Goal: Check status: Check status

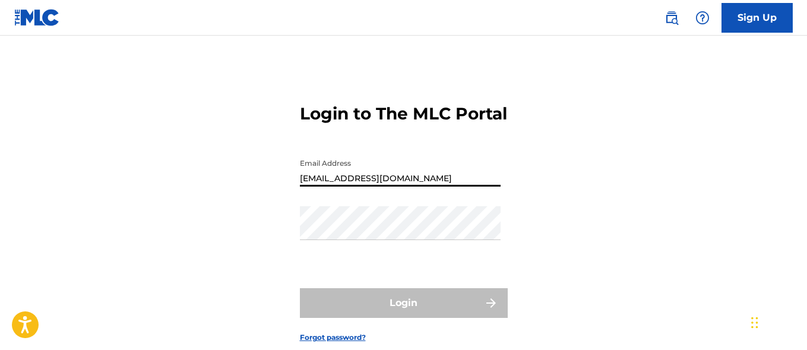
type input "[EMAIL_ADDRESS][DOMAIN_NAME]"
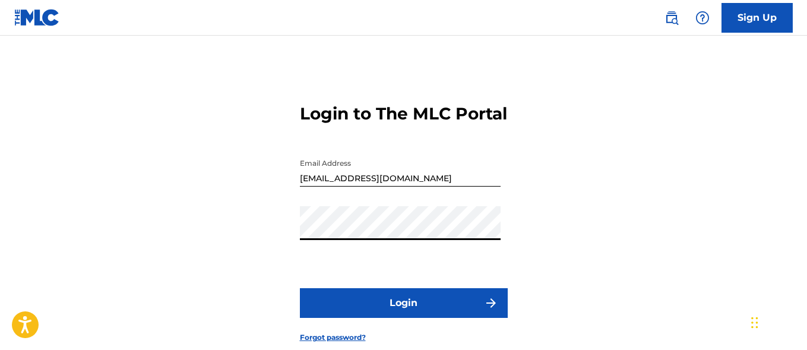
click at [403, 318] on button "Login" at bounding box center [404, 303] width 208 height 30
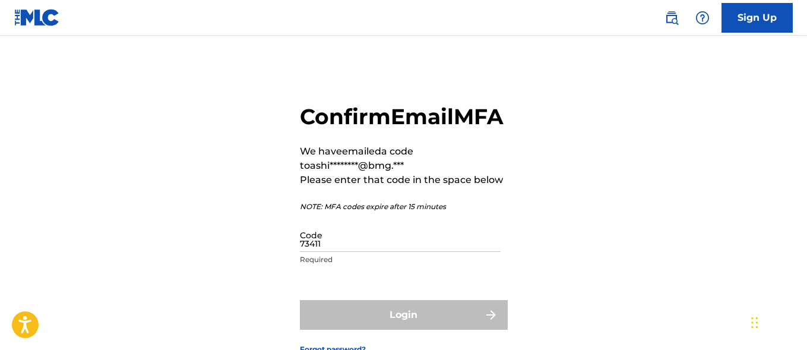
type input "734110"
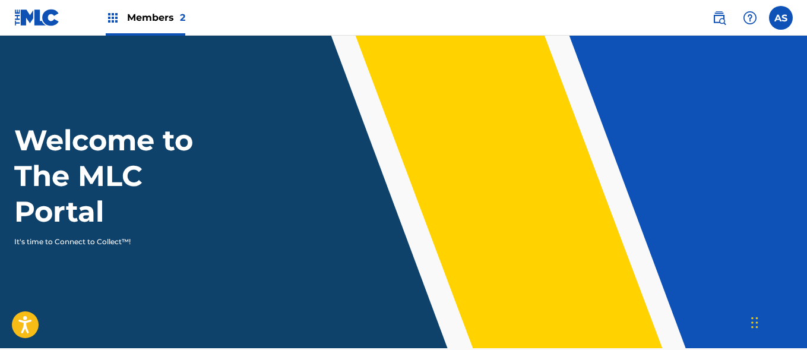
click at [113, 18] on img at bounding box center [113, 18] width 14 height 14
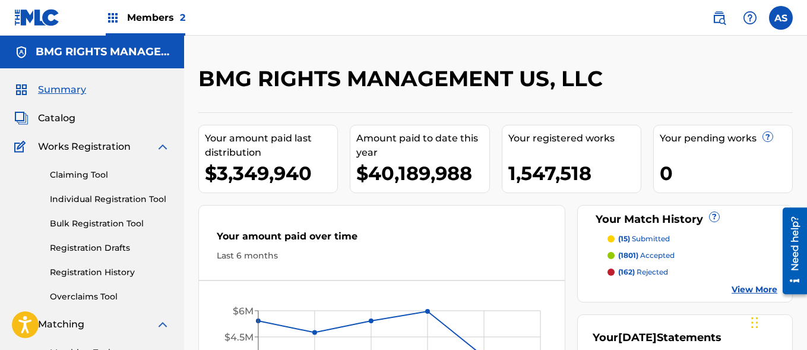
scroll to position [258, 0]
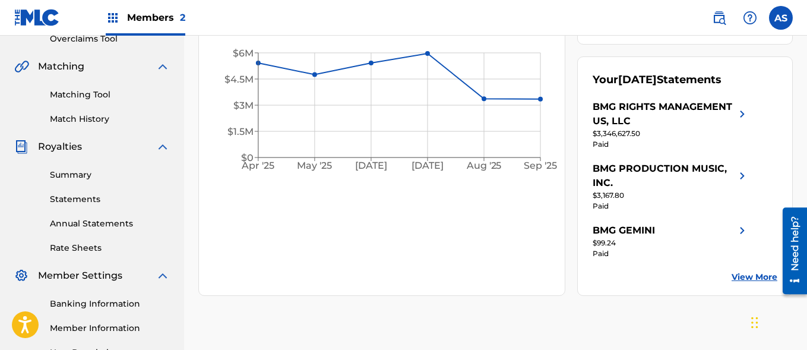
click at [110, 175] on link "Summary" at bounding box center [110, 175] width 120 height 12
